Goal: Complete application form: Complete application form

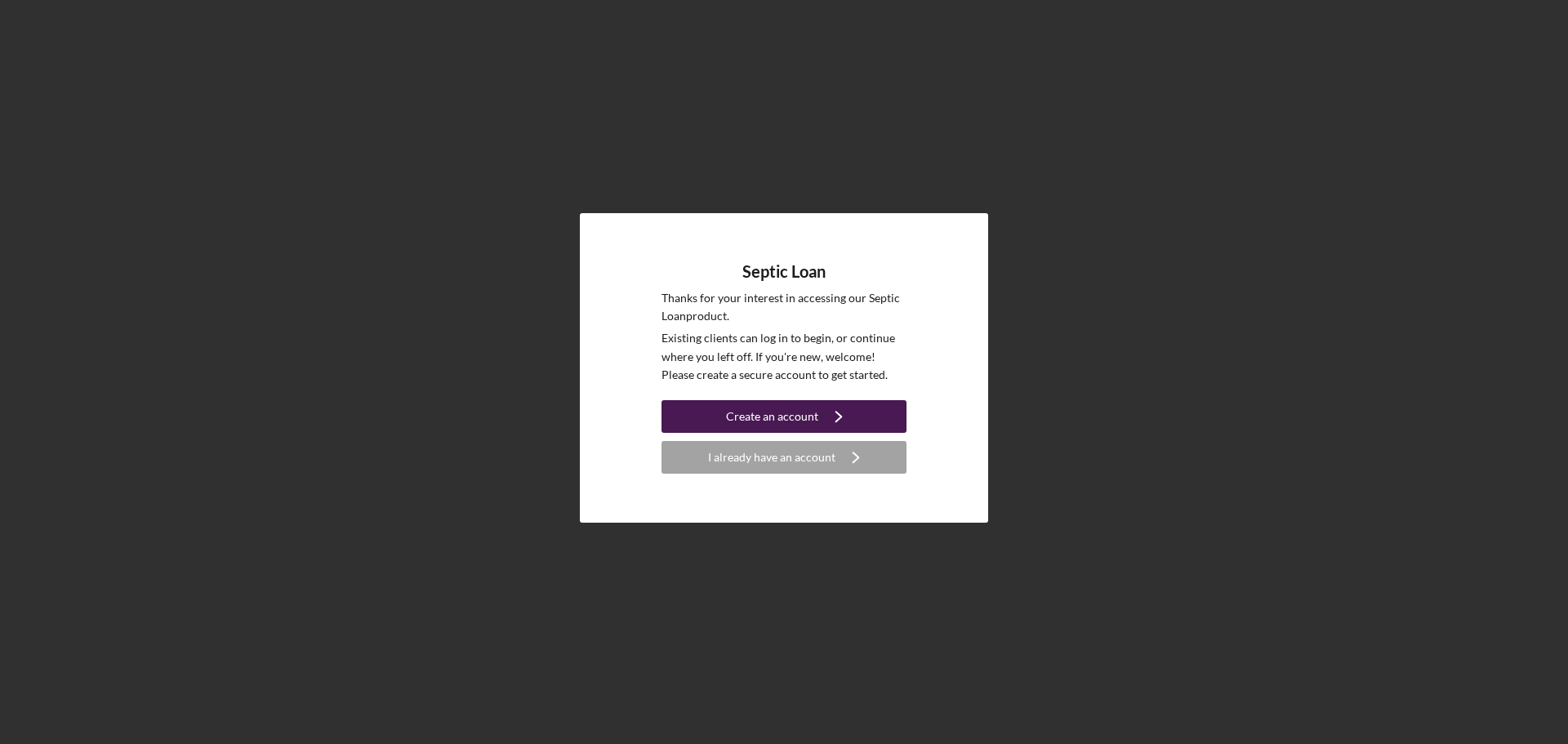
click at [803, 413] on div "Create an account" at bounding box center [771, 416] width 92 height 32
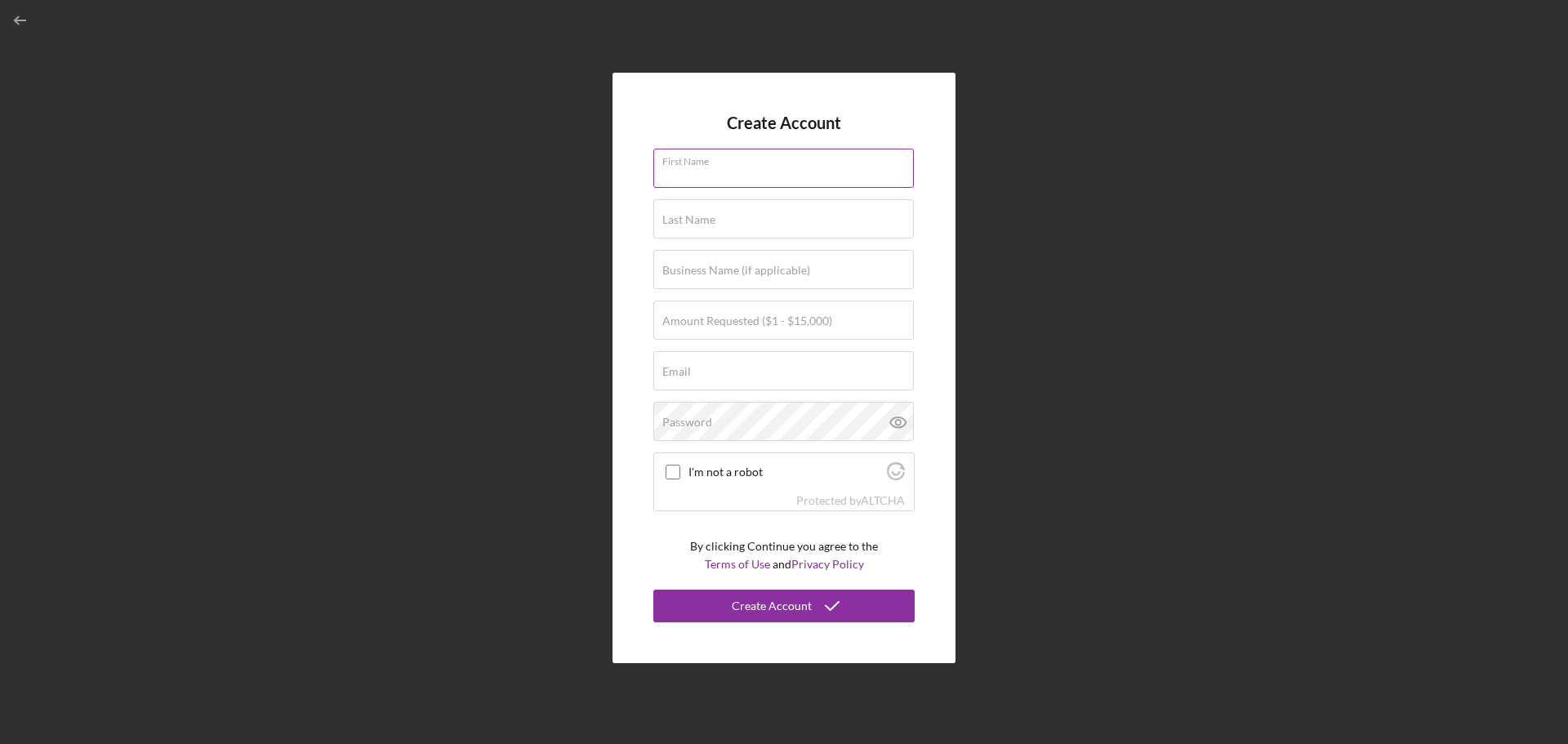
click at [751, 174] on input "First Name" at bounding box center [784, 168] width 261 height 39
type input "[PERSON_NAME]"
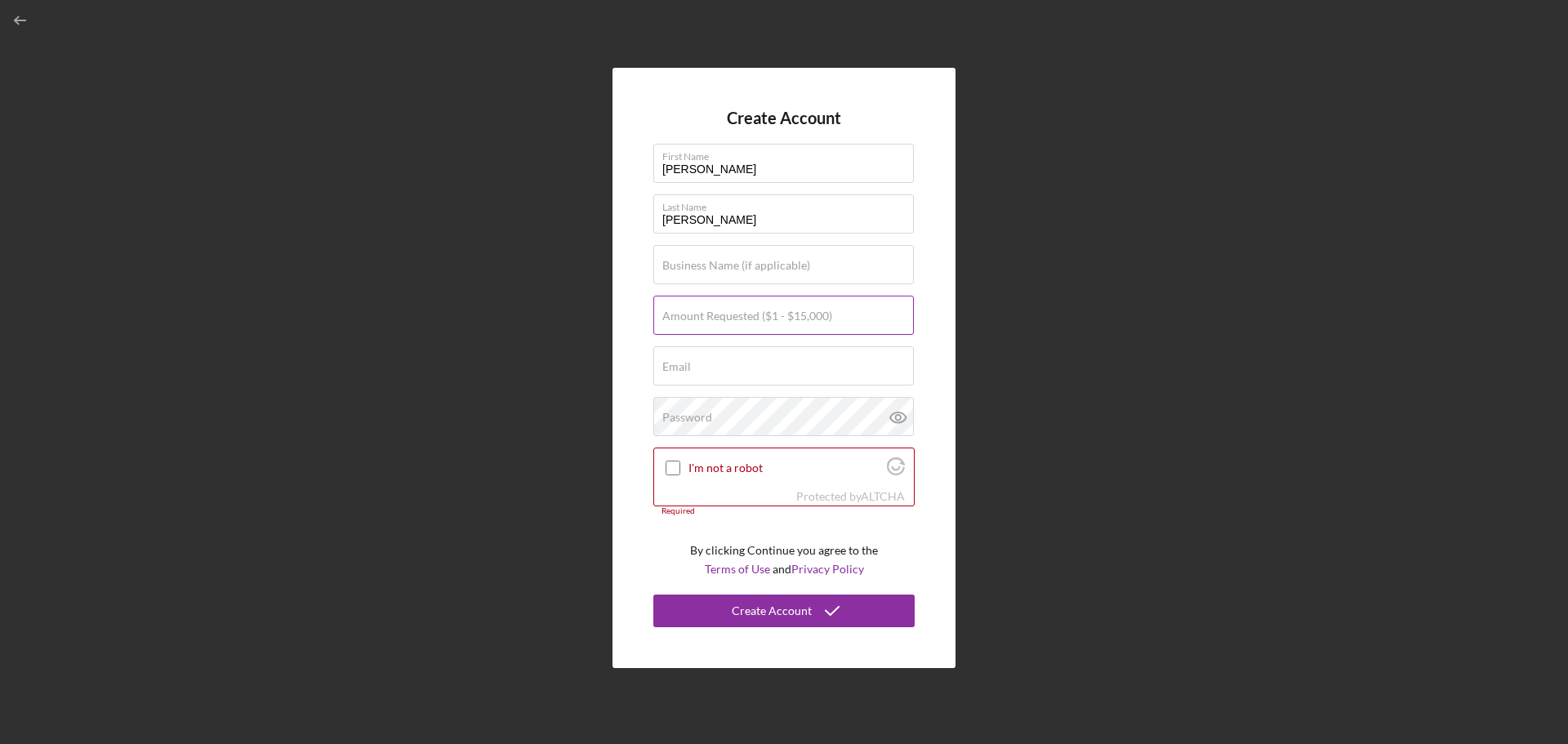
click at [852, 318] on input "Amount Requested ($1 - $15,000)" at bounding box center [784, 315] width 261 height 39
type input "$12,000"
click at [675, 473] on input "I'm not a robot" at bounding box center [673, 468] width 15 height 15
checkbox input "true"
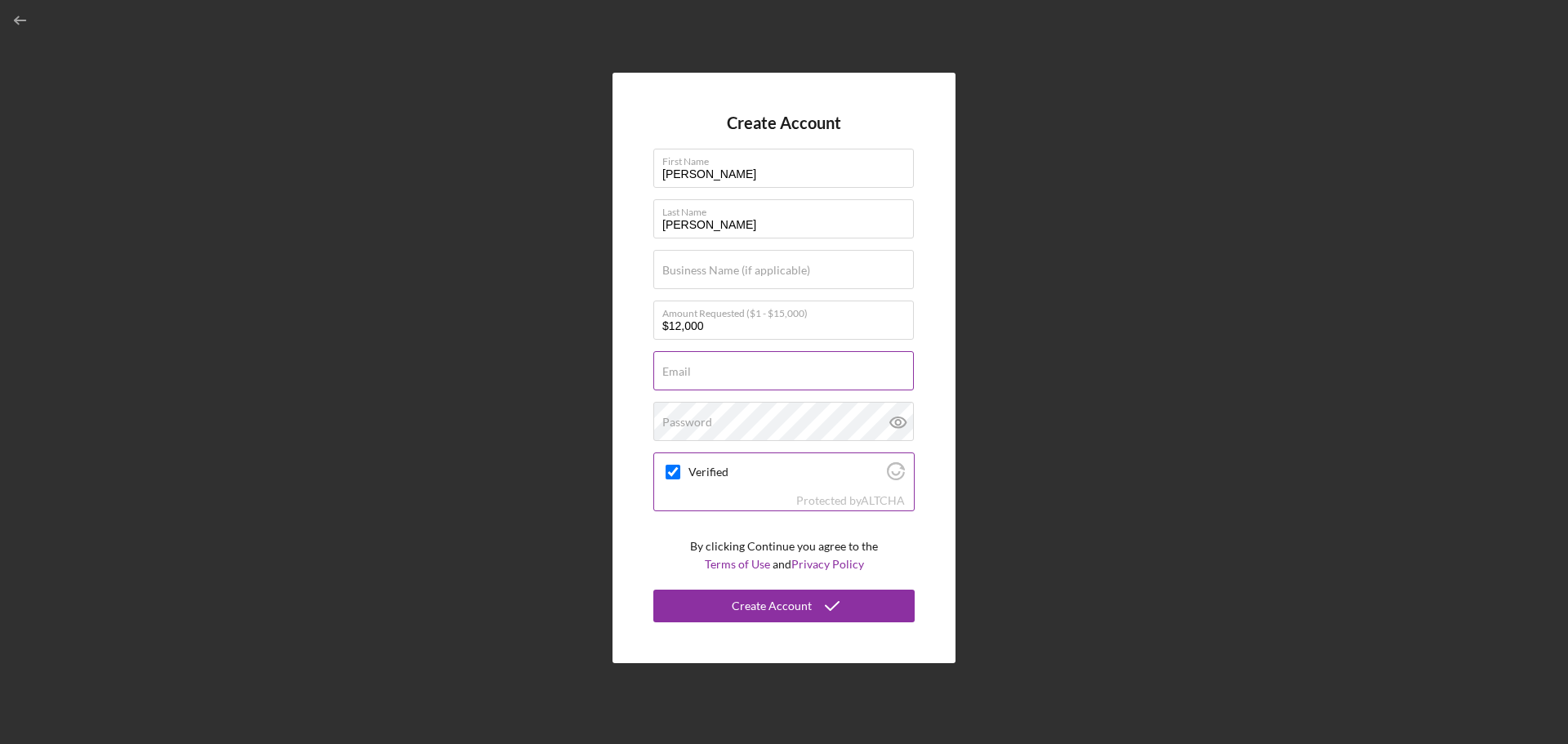
click at [686, 376] on label "Email" at bounding box center [677, 371] width 29 height 13
click at [686, 376] on input "Email" at bounding box center [784, 370] width 261 height 39
type input "[EMAIL_ADDRESS][DOMAIN_NAME]"
click at [785, 419] on div "Password" at bounding box center [784, 422] width 261 height 41
click at [906, 421] on icon at bounding box center [899, 423] width 16 height 11
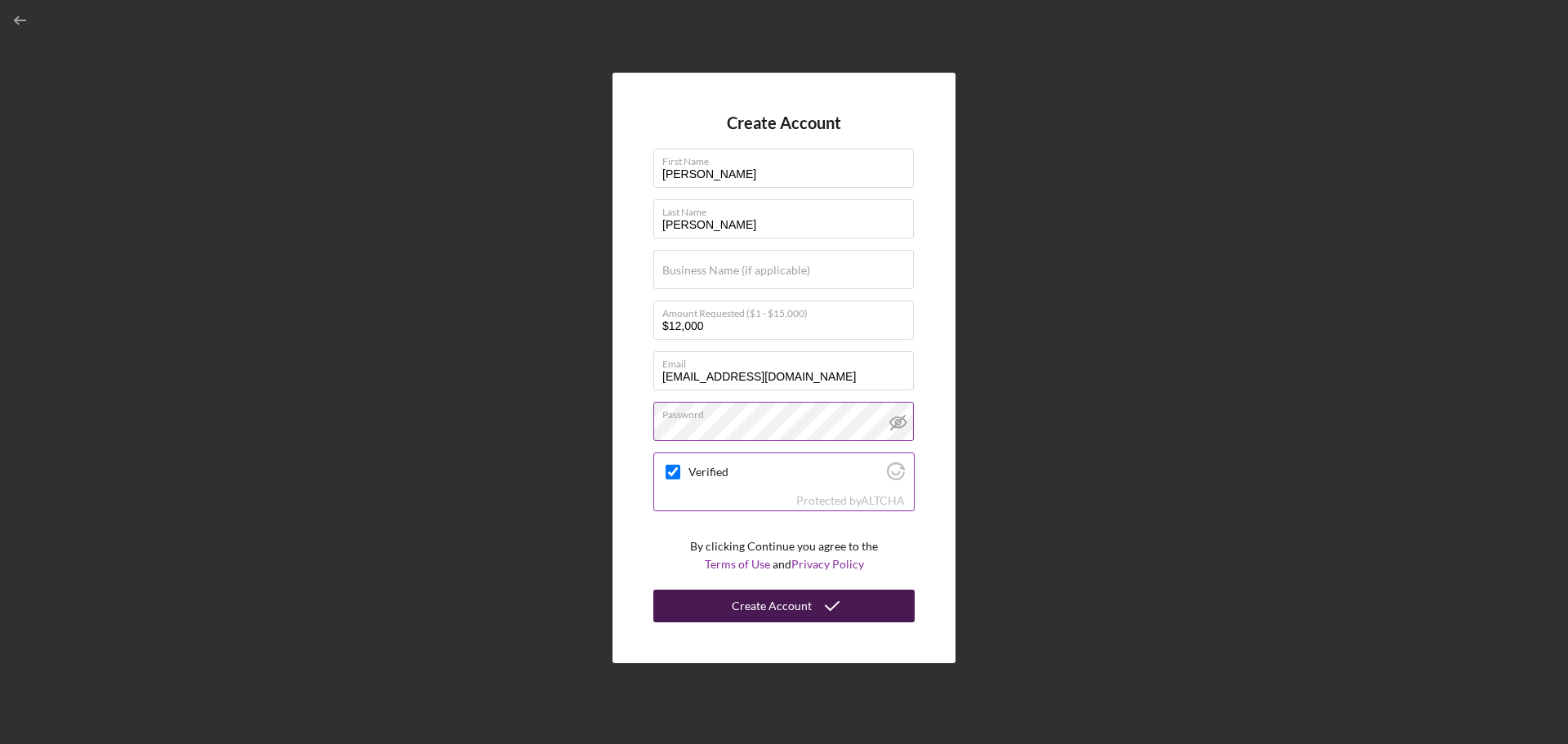
click at [788, 606] on div "Create Account" at bounding box center [771, 605] width 80 height 32
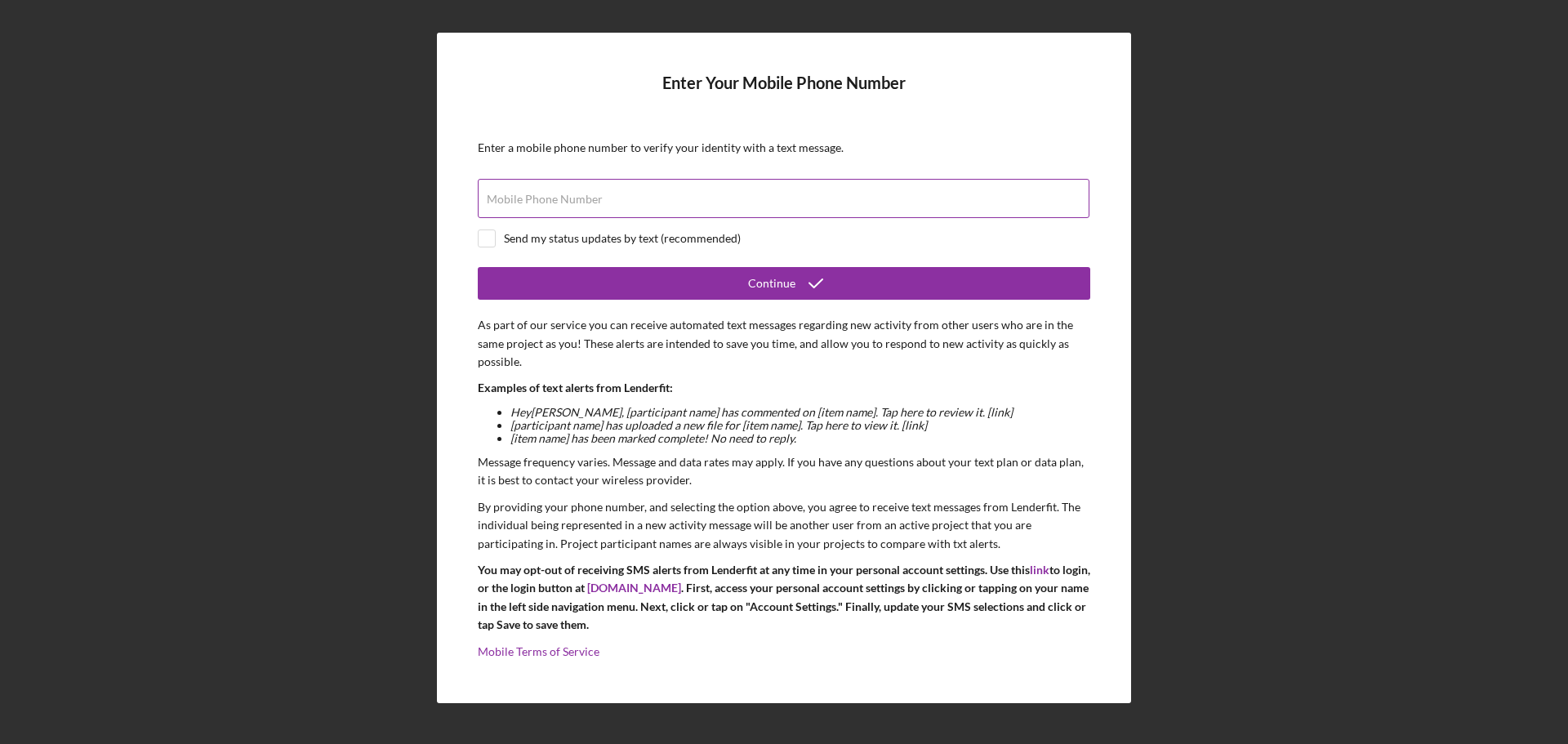
click at [527, 197] on label "Mobile Phone Number" at bounding box center [545, 199] width 116 height 13
click at [527, 197] on input "Mobile Phone Number" at bounding box center [784, 198] width 612 height 39
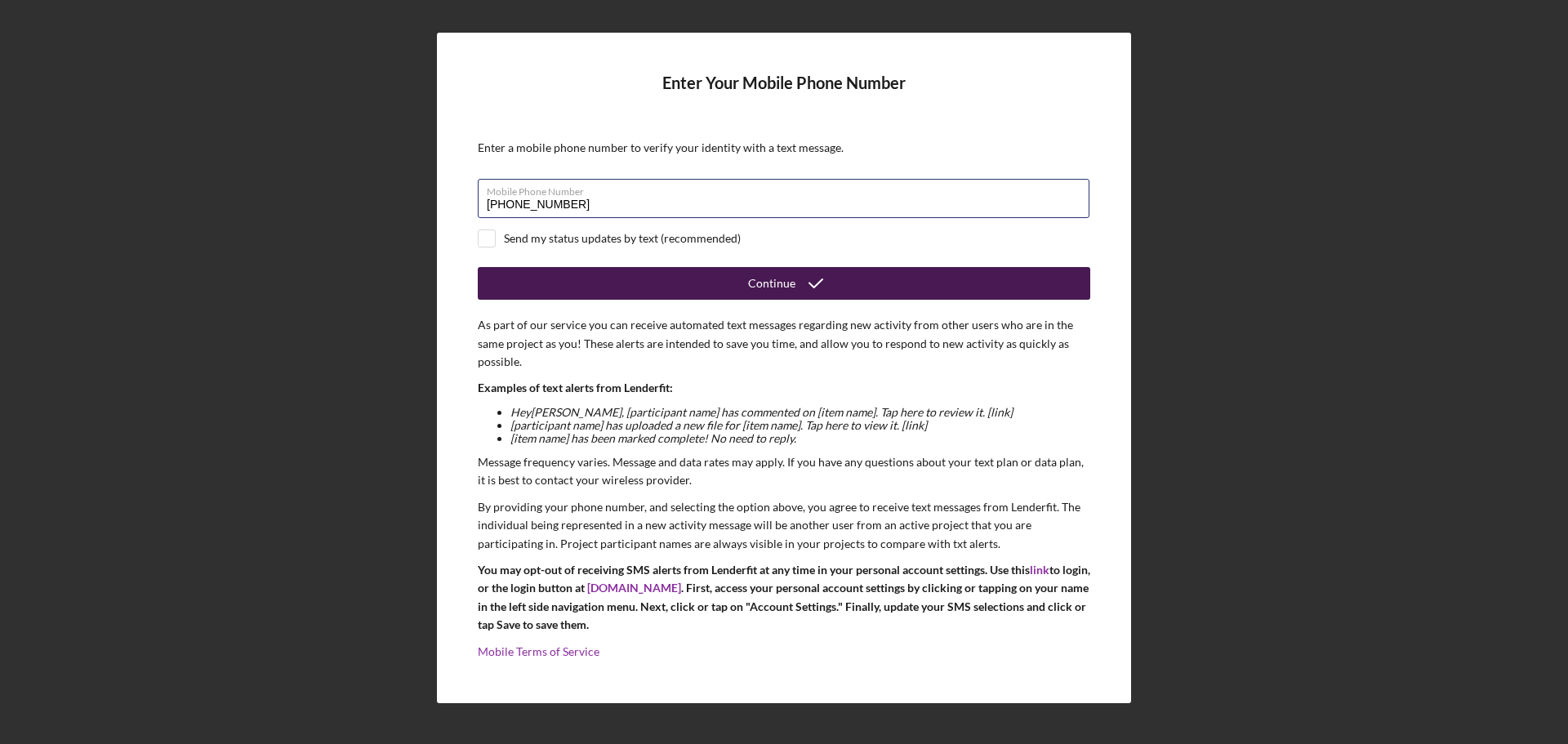
type input "[PHONE_NUMBER]"
click at [538, 288] on button "Continue" at bounding box center [784, 283] width 612 height 32
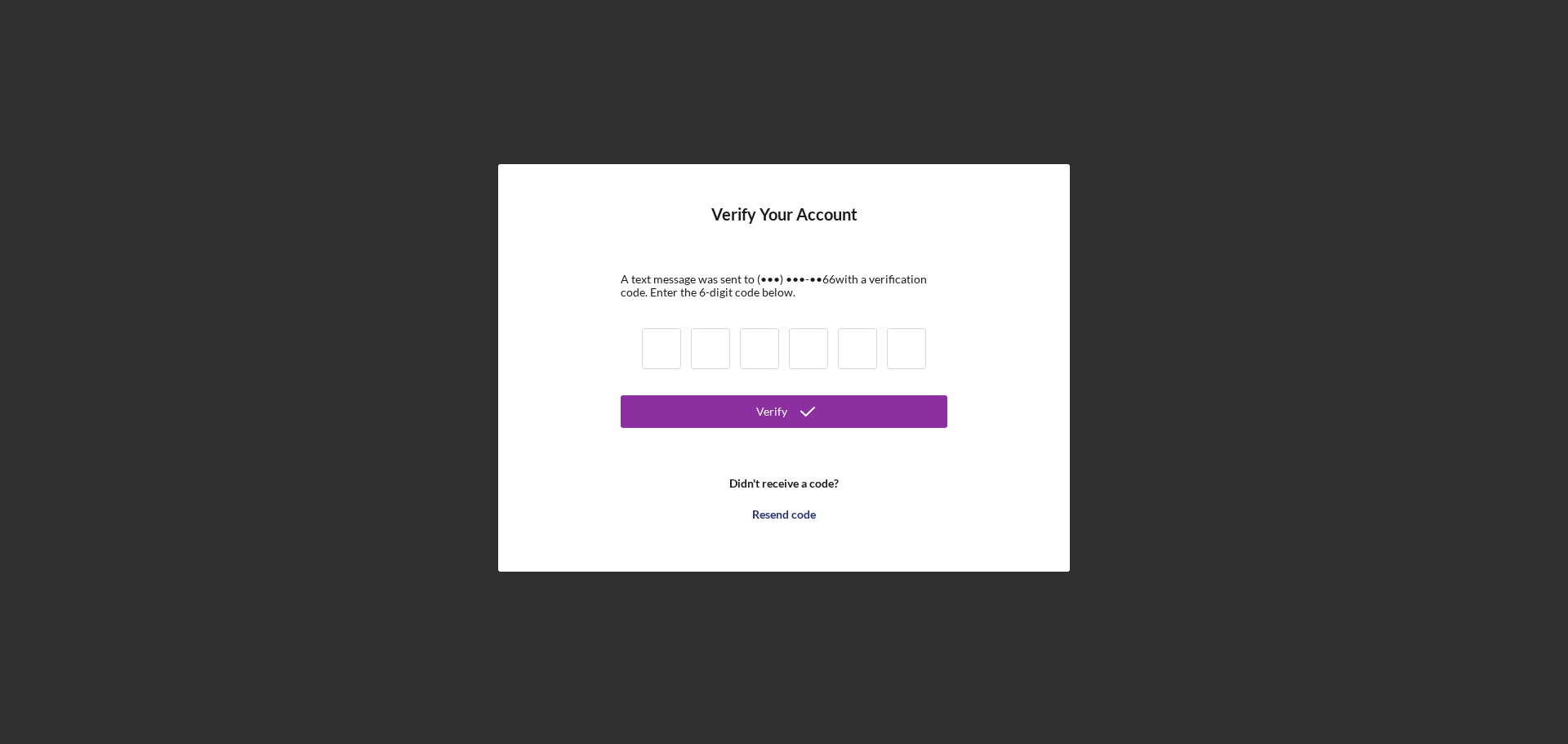
click at [669, 345] on input at bounding box center [662, 348] width 39 height 41
type input "0"
type input "2"
type input "3"
type input "8"
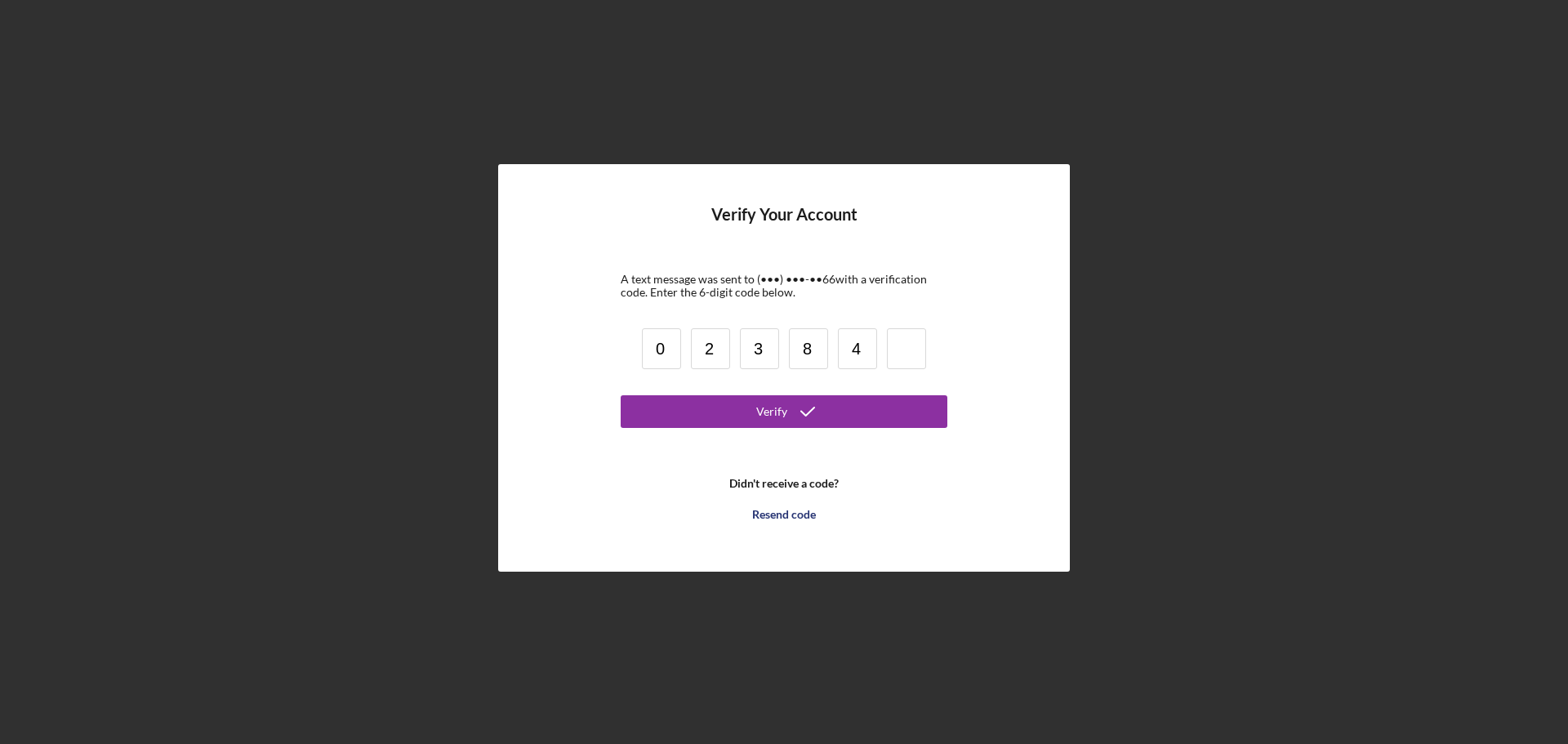
type input "4"
type input "0"
click at [753, 415] on button "Verify" at bounding box center [784, 411] width 326 height 32
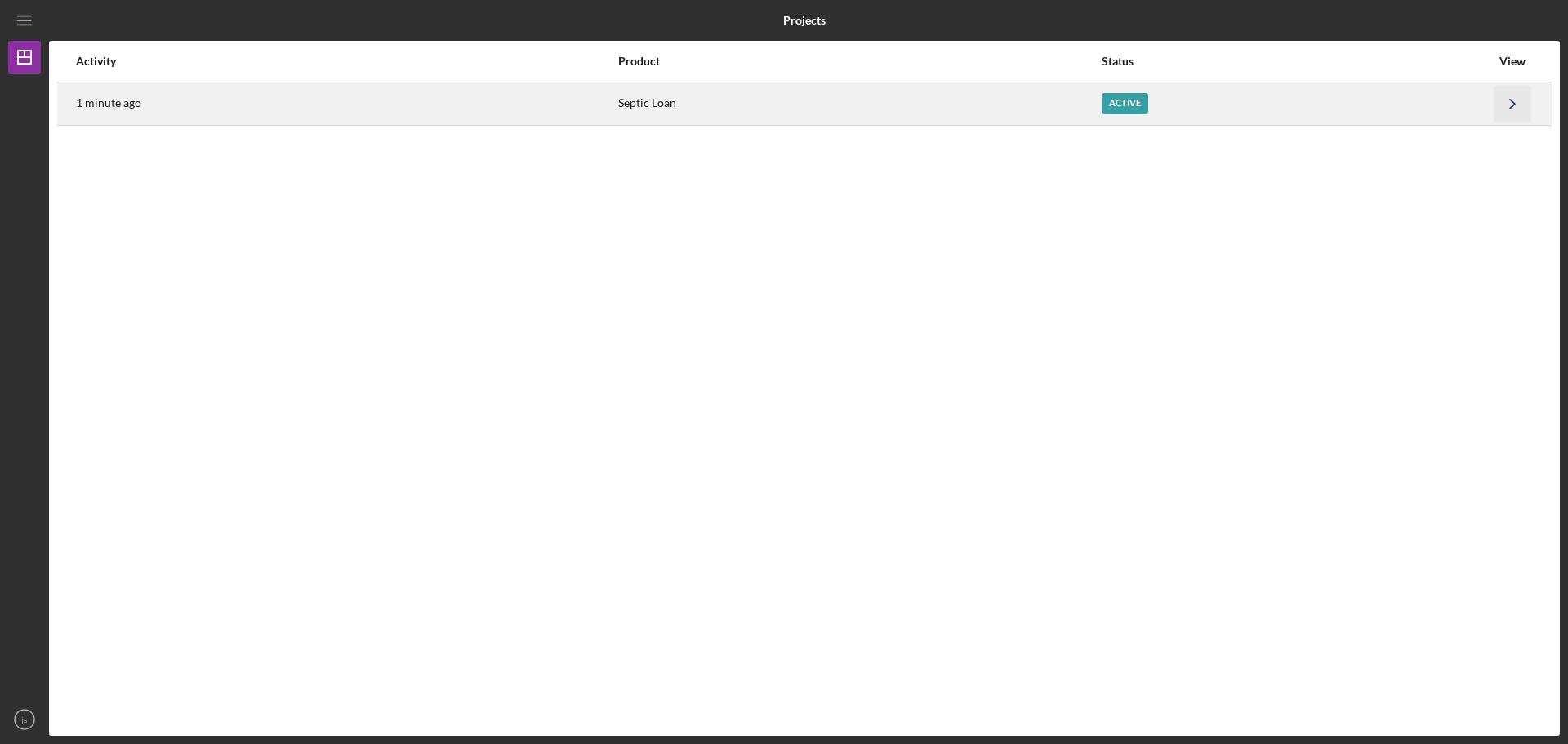
click at [1514, 95] on icon "Icon/Navigate" at bounding box center [1513, 104] width 37 height 37
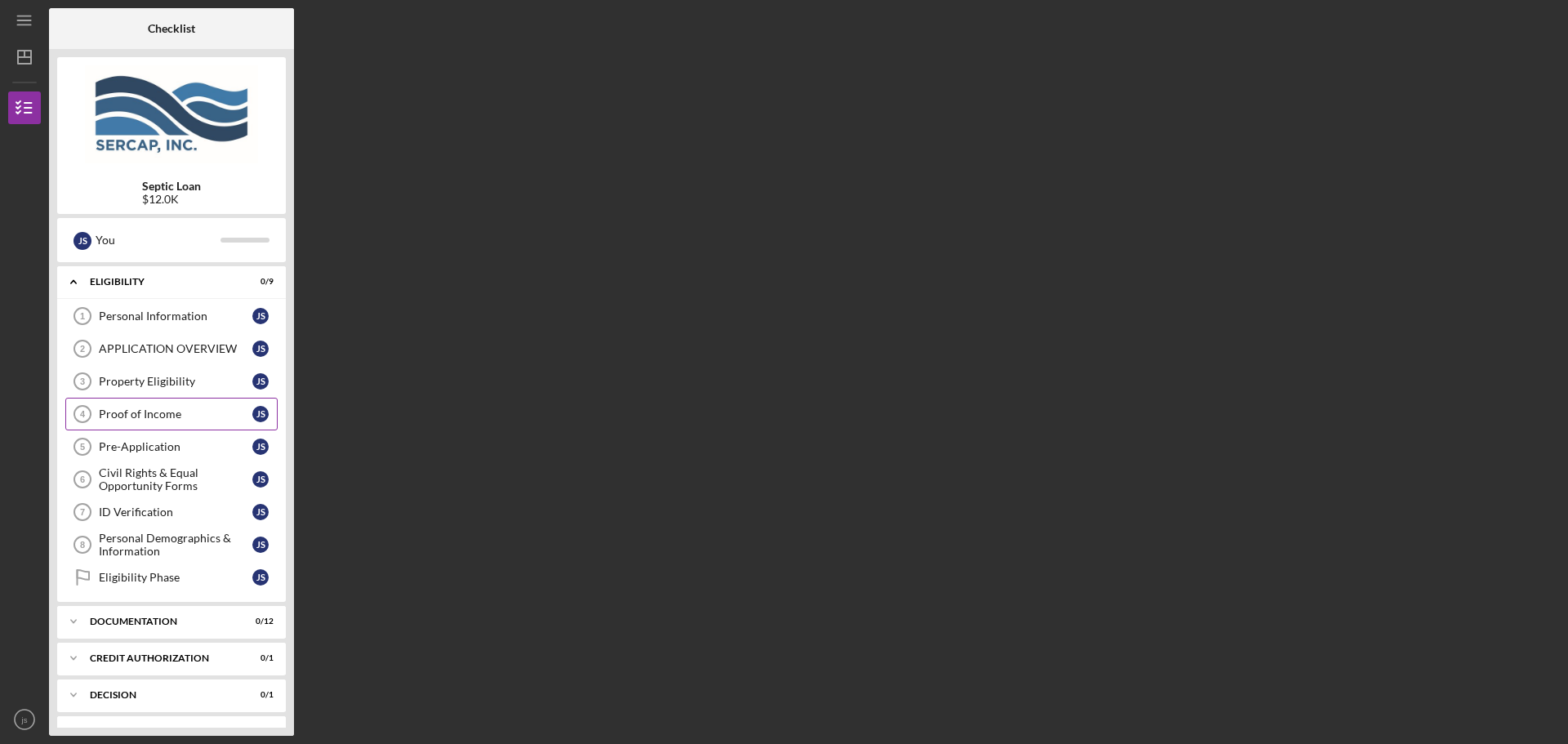
click at [193, 410] on div "Proof of Income" at bounding box center [175, 413] width 154 height 13
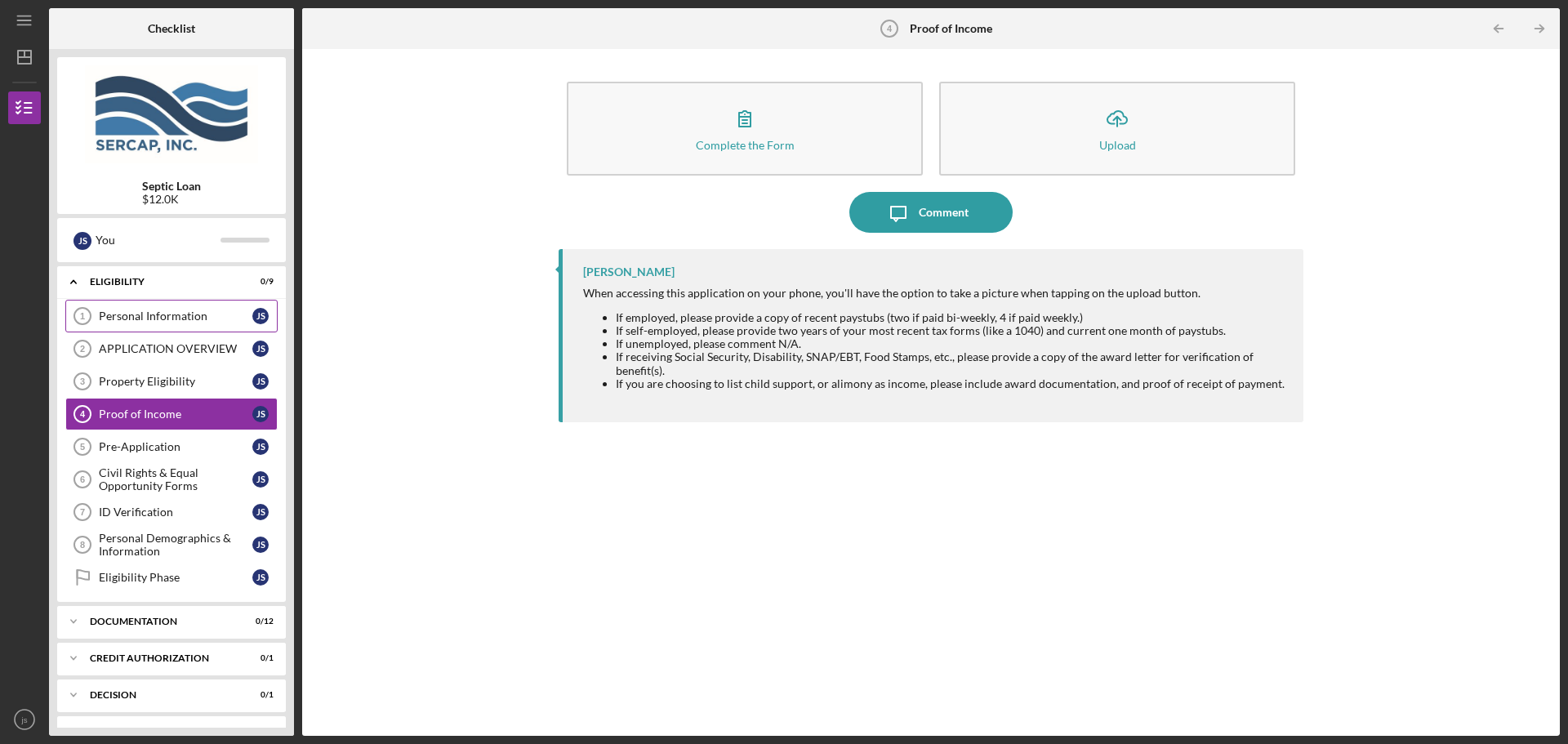
click at [175, 316] on div "Personal Information" at bounding box center [175, 316] width 154 height 13
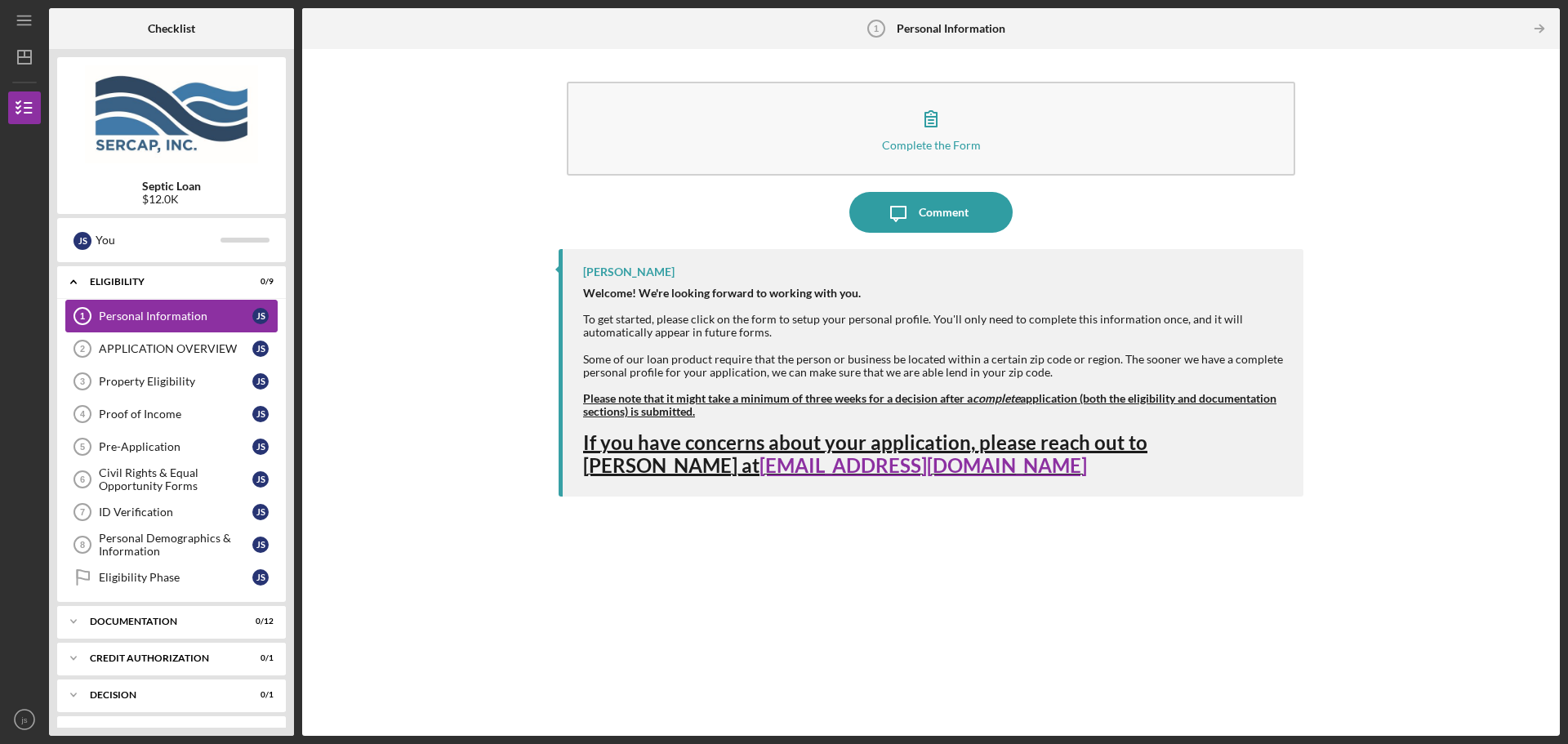
click at [230, 312] on div "Personal Information" at bounding box center [175, 316] width 154 height 13
click at [226, 344] on div "APPLICATION OVERVIEW" at bounding box center [175, 348] width 154 height 13
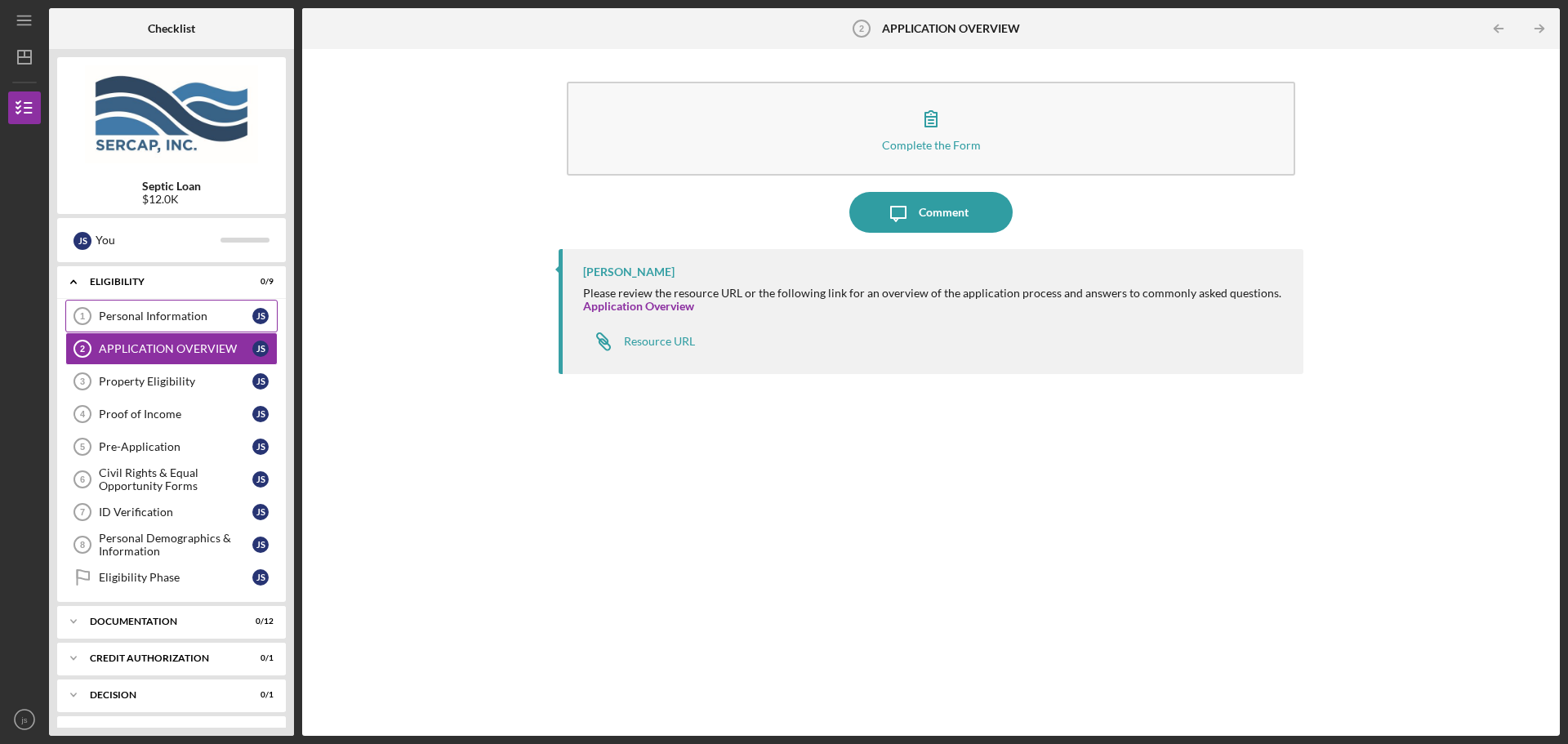
click at [190, 310] on div "Personal Information" at bounding box center [175, 316] width 154 height 13
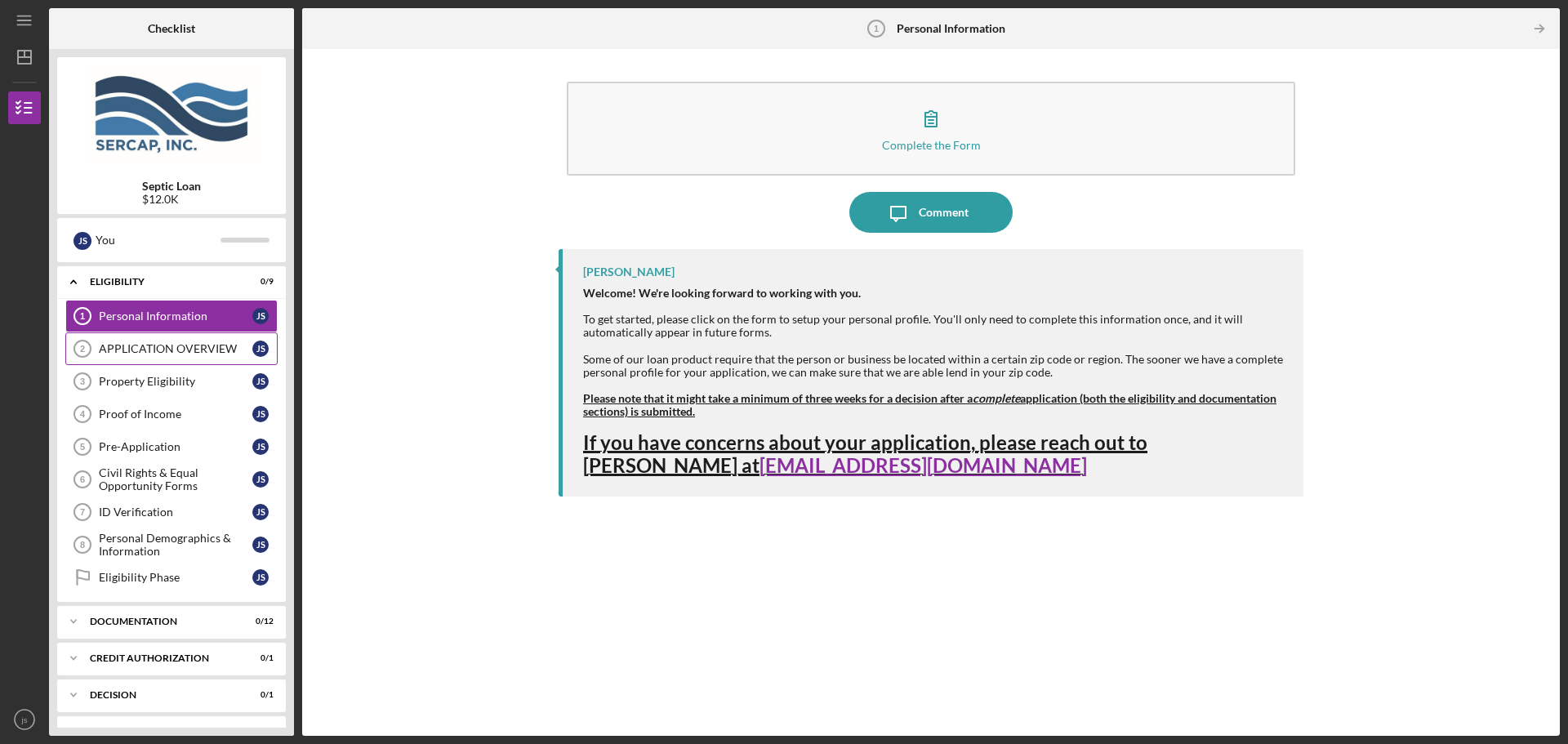
click at [207, 355] on link "APPLICATION OVERVIEW 2 APPLICATION OVERVIEW j s" at bounding box center [171, 348] width 212 height 32
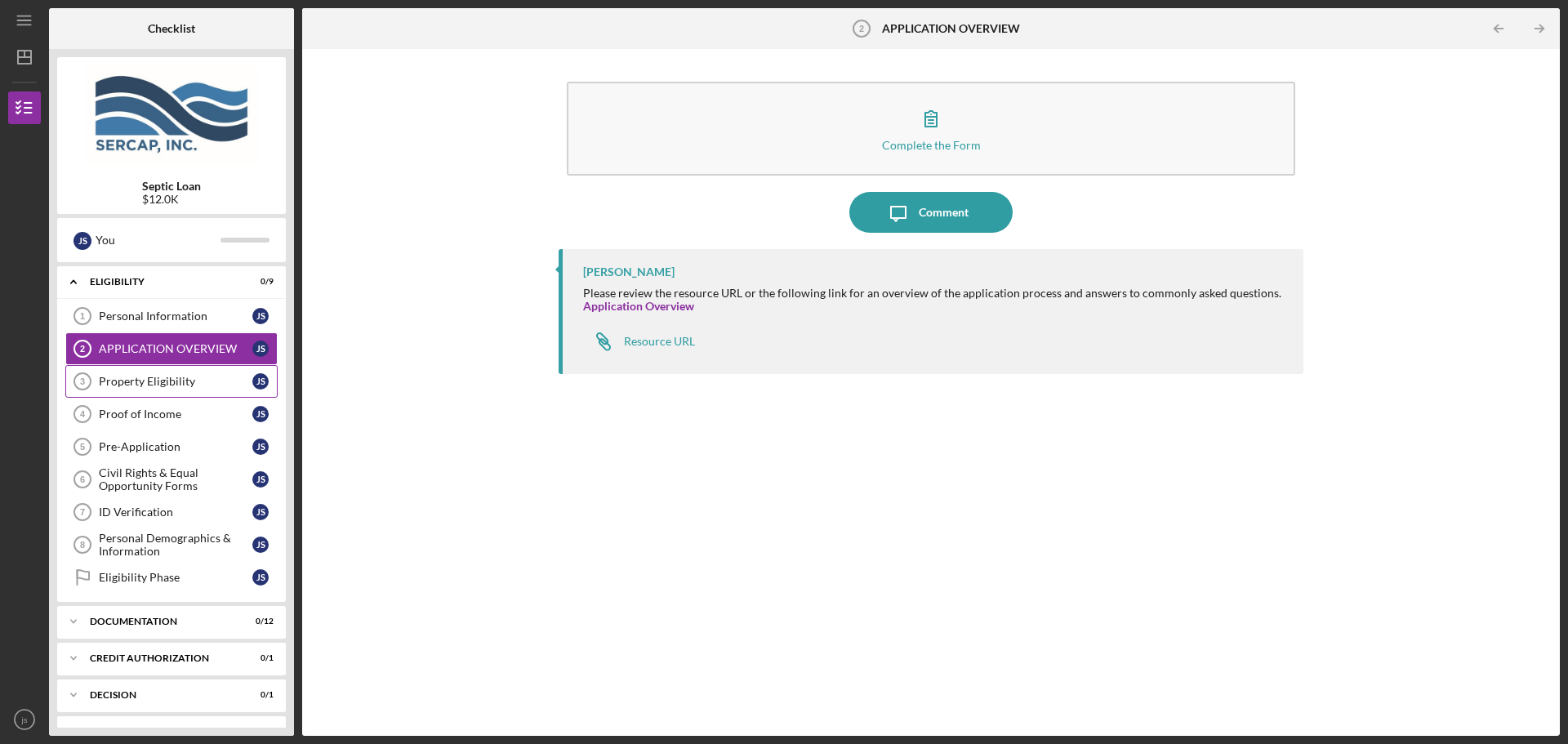
click at [207, 375] on div "Property Eligibility" at bounding box center [175, 381] width 154 height 13
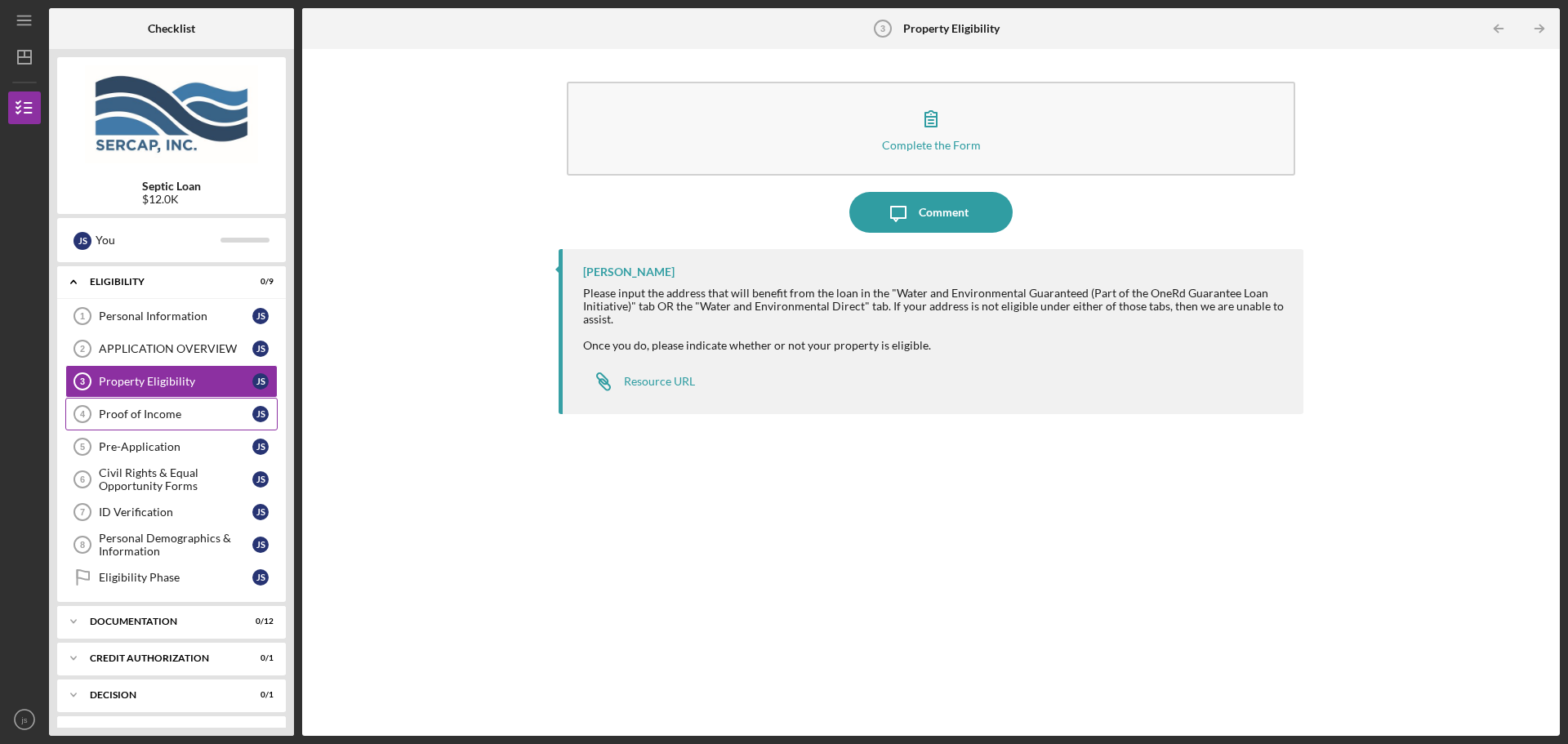
click at [202, 397] on link "Proof of Income 4 Proof of Income j s" at bounding box center [171, 413] width 212 height 32
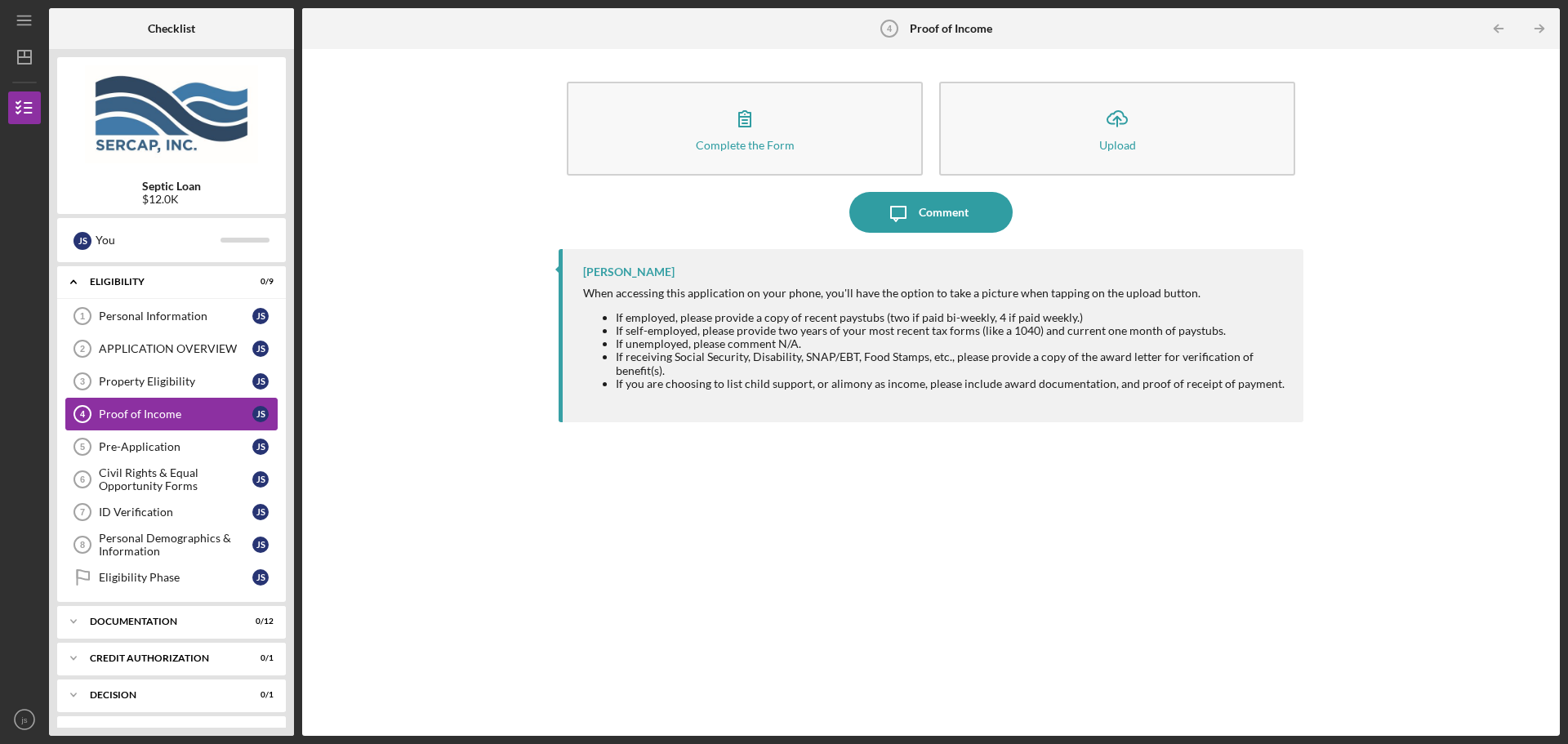
click at [208, 430] on link "Proof of Income 4 Proof of Income j s" at bounding box center [171, 413] width 212 height 32
click at [200, 469] on div "Civil Rights & Equal Opportunity Forms" at bounding box center [175, 479] width 154 height 26
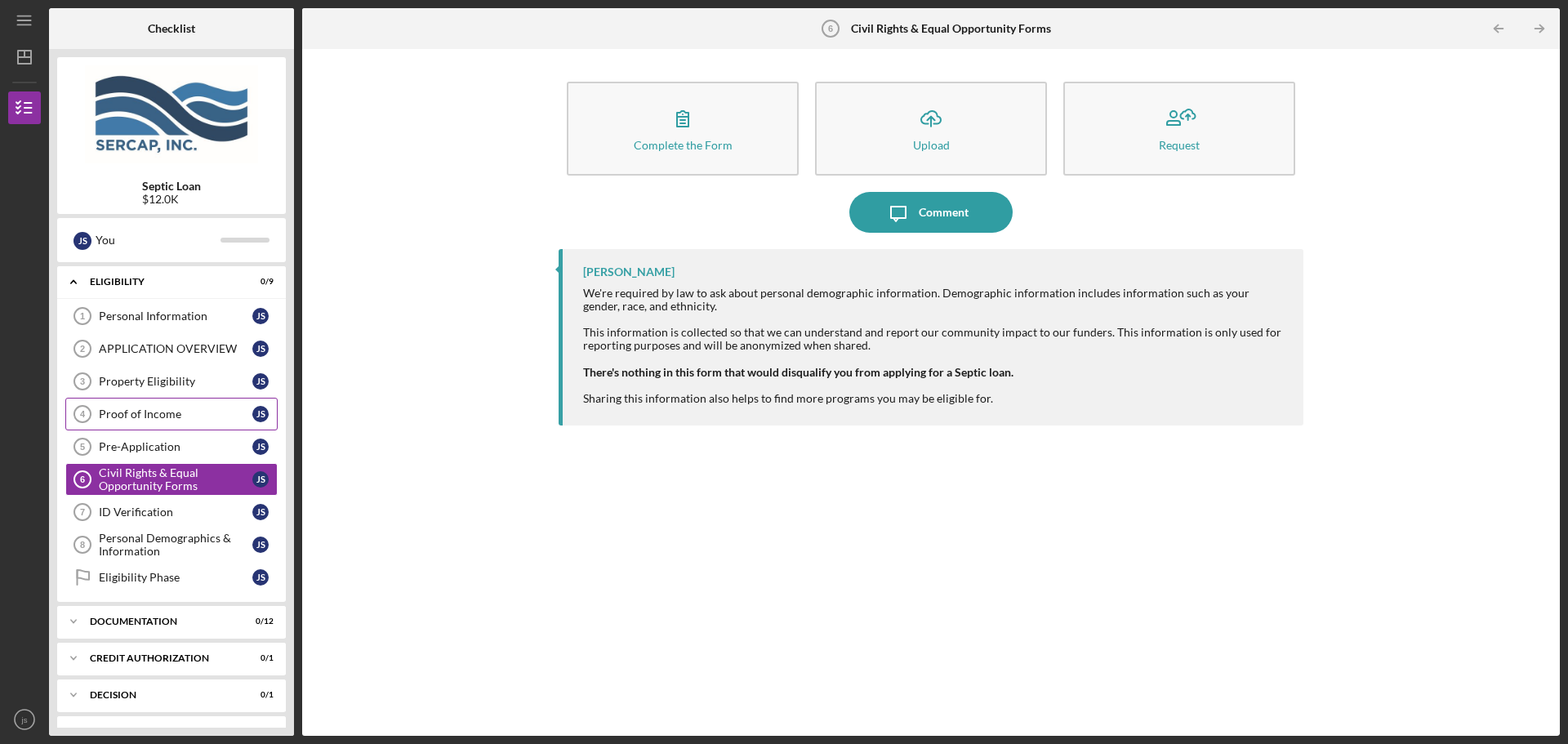
click at [185, 399] on link "Proof of Income 4 Proof of Income j s" at bounding box center [171, 413] width 212 height 32
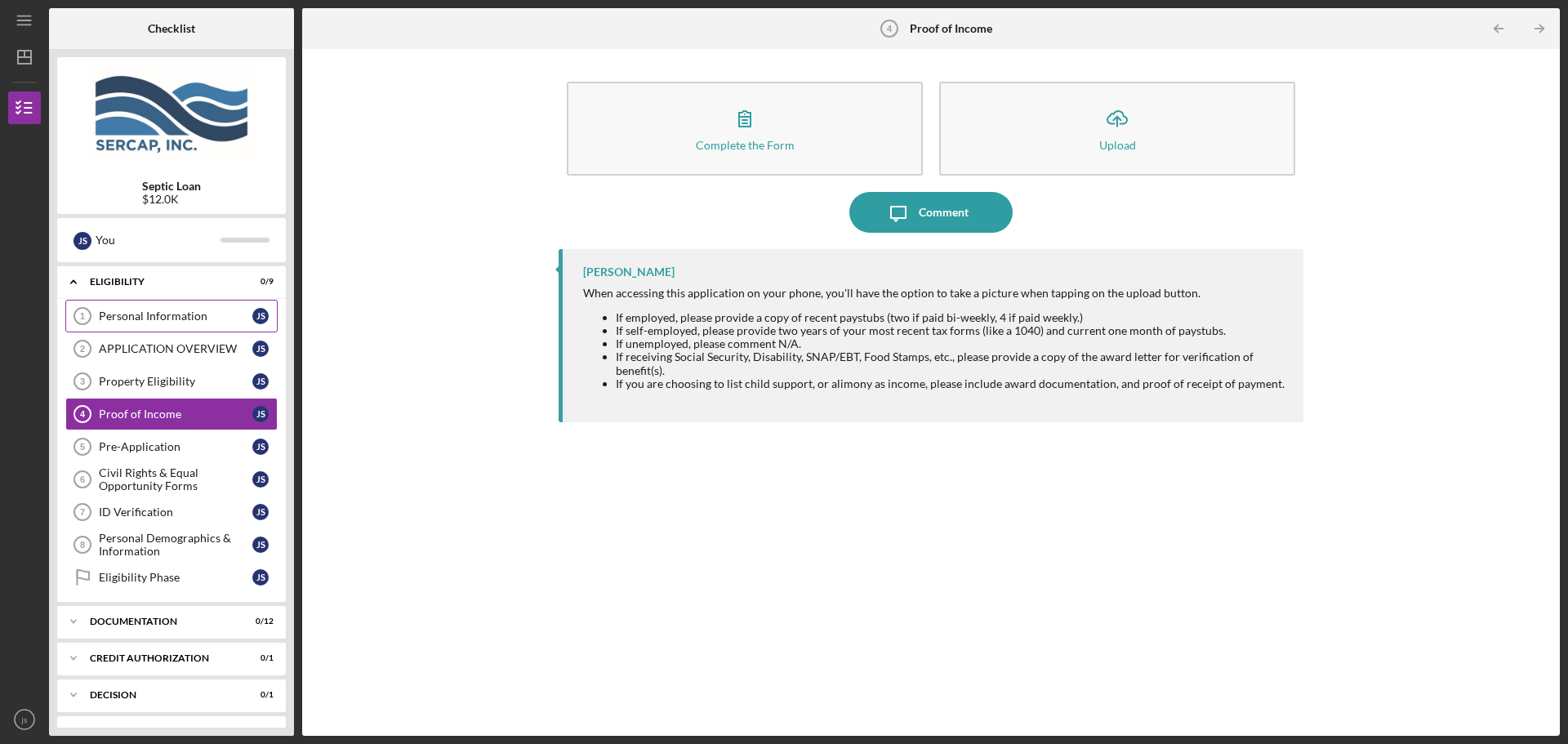
click at [175, 319] on div "Personal Information" at bounding box center [175, 316] width 154 height 13
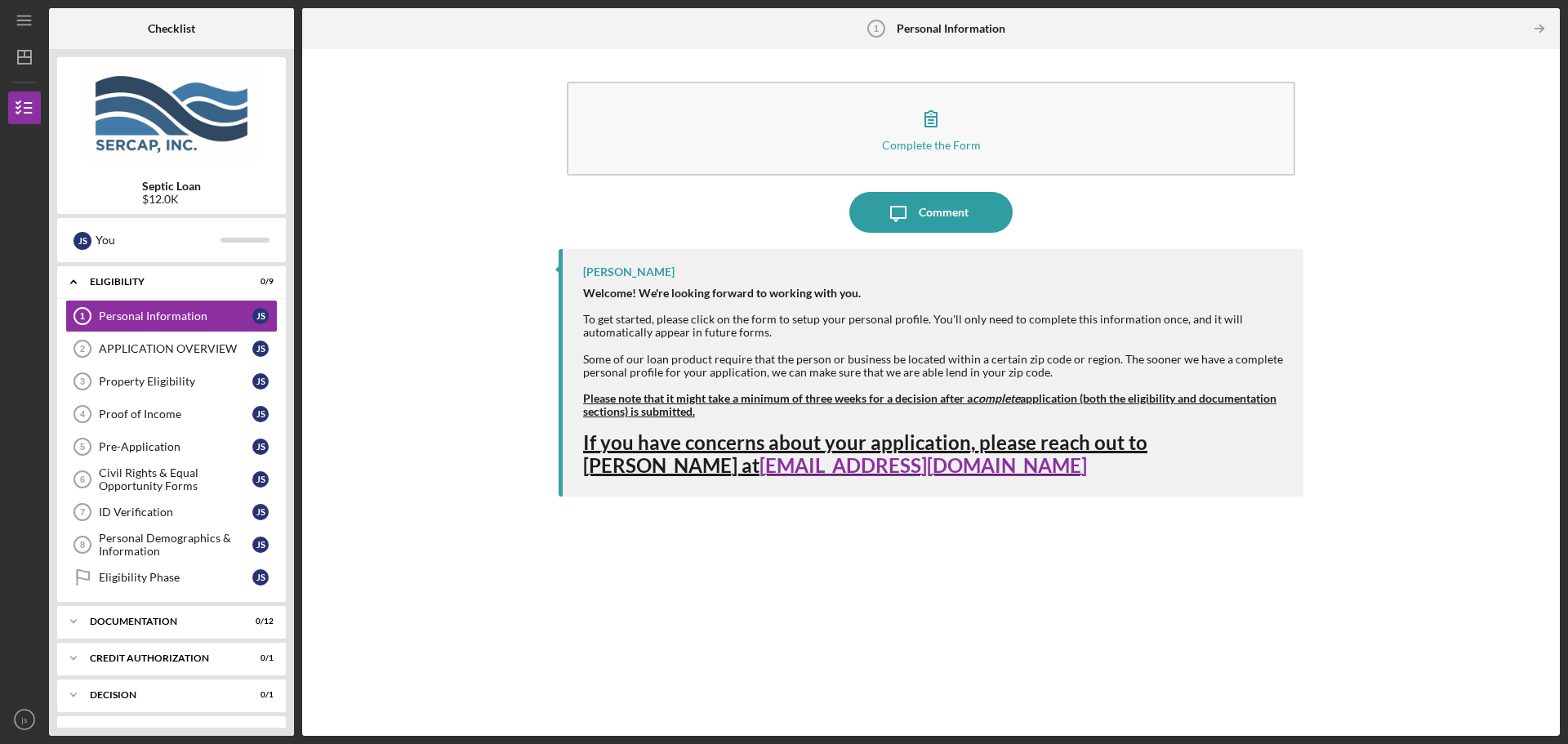
click at [495, 26] on div at bounding box center [512, 28] width 419 height 41
click at [444, 217] on div "Complete the Form Form Icon/Message Comment [PERSON_NAME] Welcome! We're lookin…" at bounding box center [931, 392] width 1242 height 670
